Goal: Task Accomplishment & Management: Complete application form

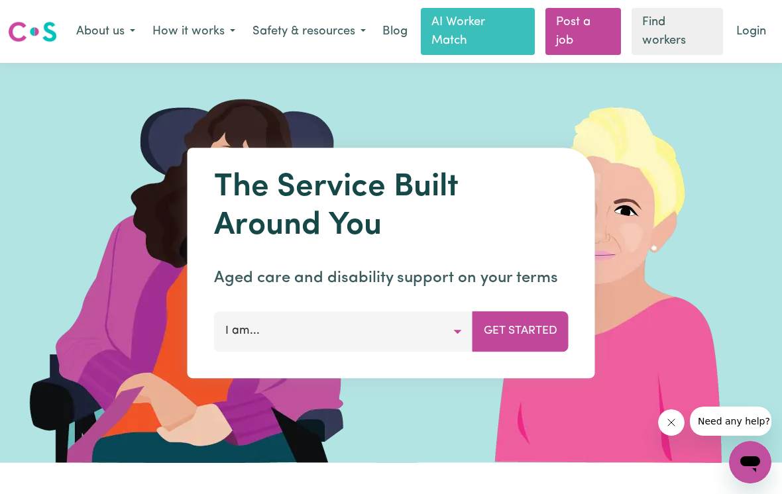
click at [672, 427] on icon "Close message from company" at bounding box center [670, 422] width 11 height 11
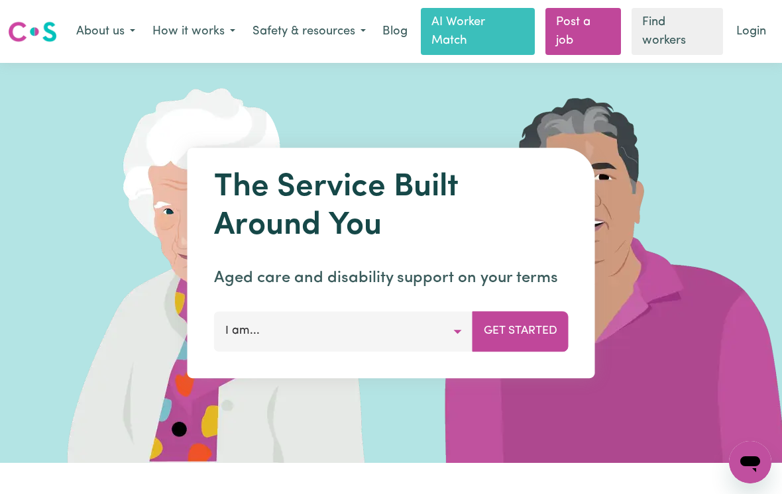
click at [518, 335] on button "Get Started" at bounding box center [520, 332] width 96 height 40
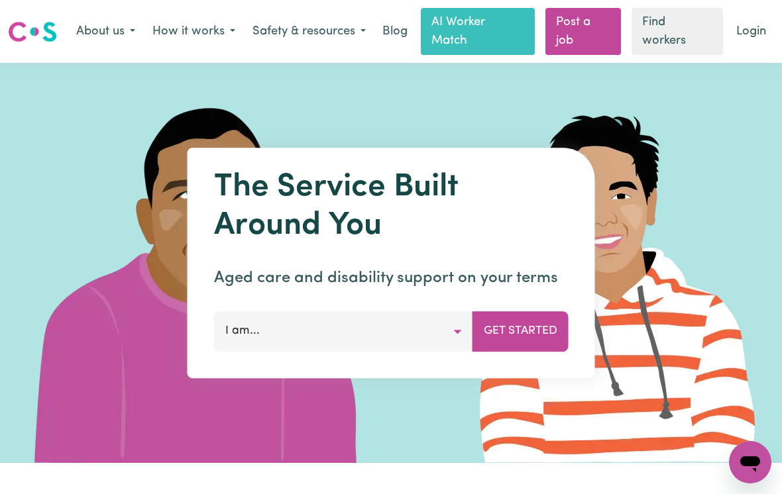
click at [283, 339] on button "I am..." at bounding box center [343, 332] width 259 height 40
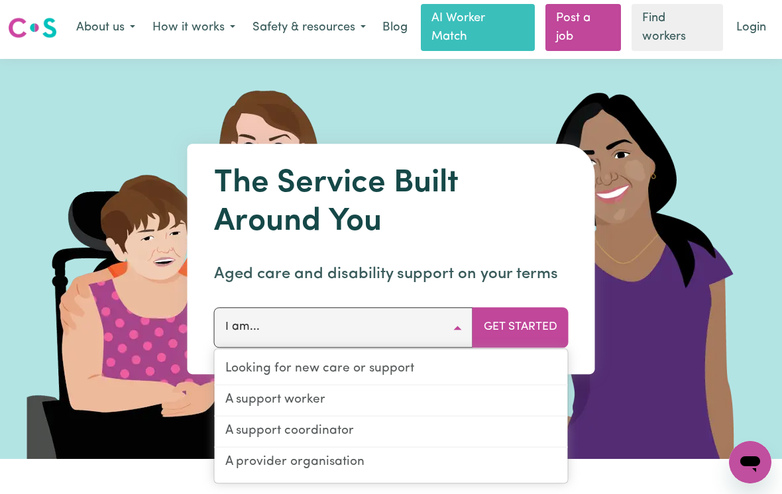
scroll to position [5, 0]
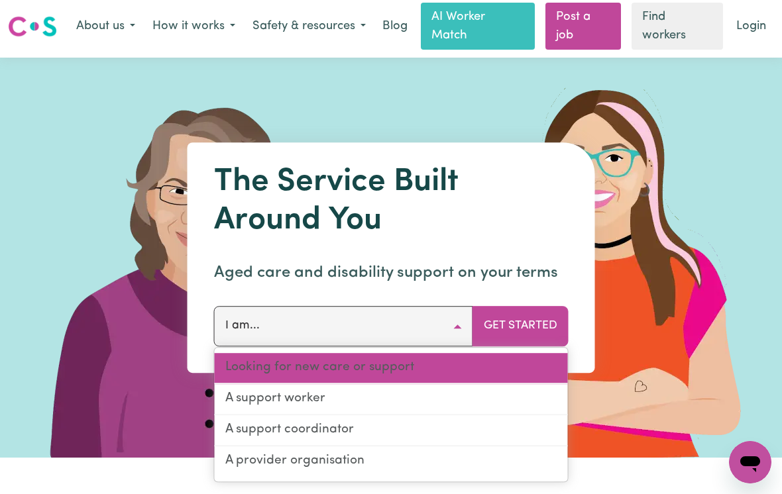
click at [389, 363] on link "Looking for new care or support" at bounding box center [391, 369] width 353 height 31
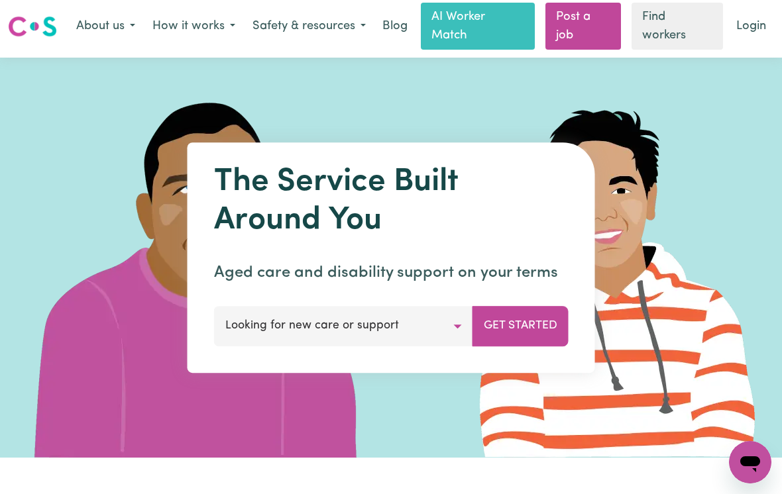
click at [508, 334] on button "Get Started" at bounding box center [520, 327] width 96 height 40
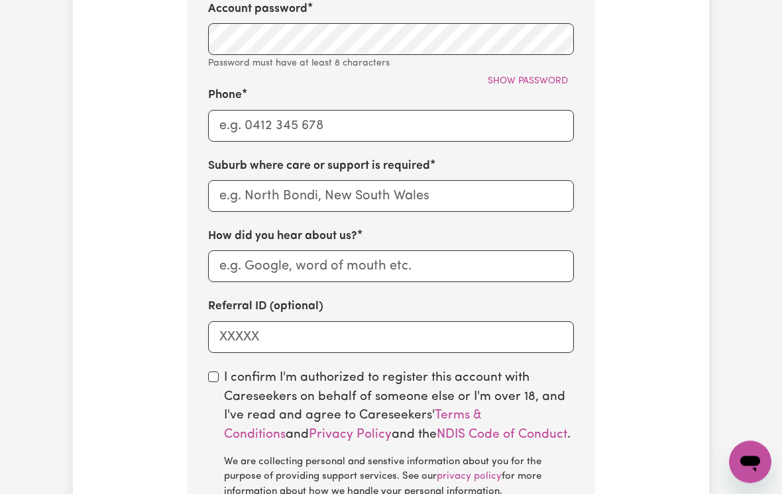
scroll to position [936, 0]
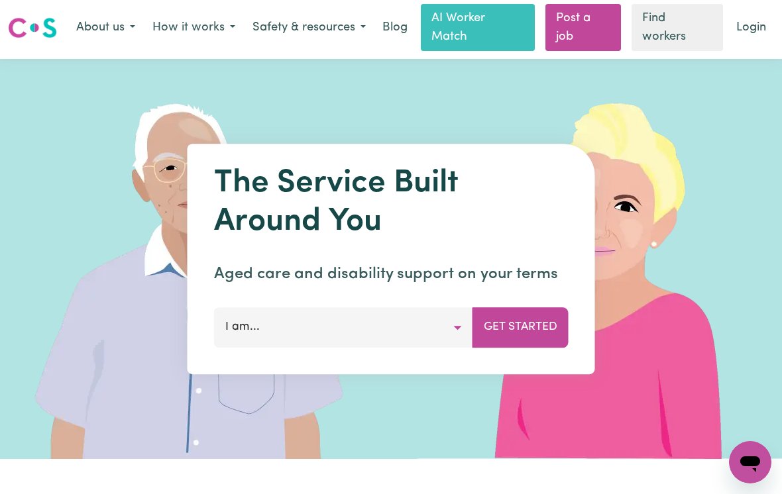
scroll to position [3, 0]
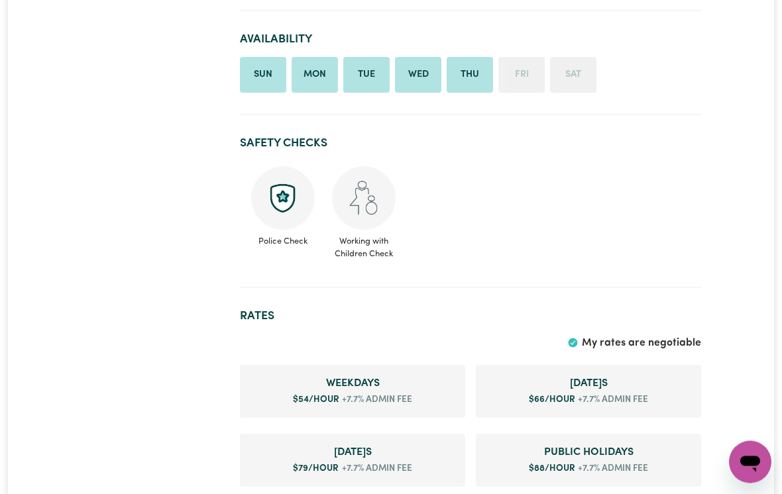
scroll to position [1083, 0]
click at [525, 299] on section "Rates My rates are negotiable Weekday s $ 54 /hour +7.7% admin fee Saturday s $…" at bounding box center [470, 405] width 461 height 213
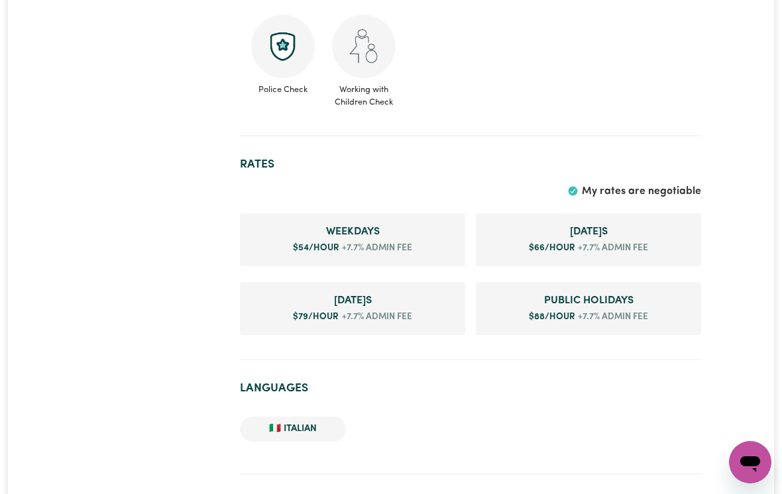
scroll to position [1234, 0]
